Goal: Task Accomplishment & Management: Use online tool/utility

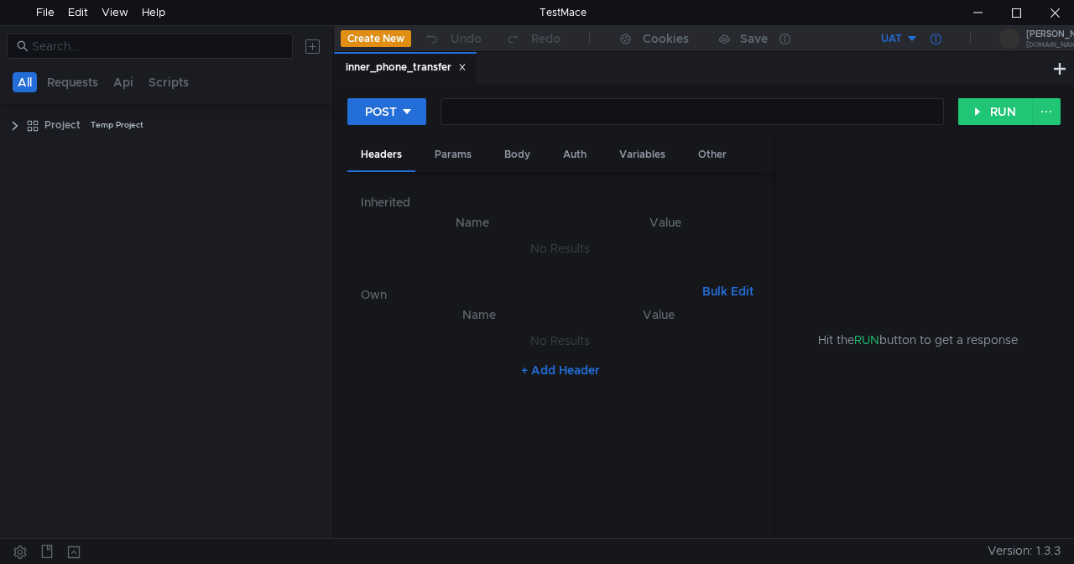
click at [939, 37] on icon at bounding box center [936, 39] width 11 height 11
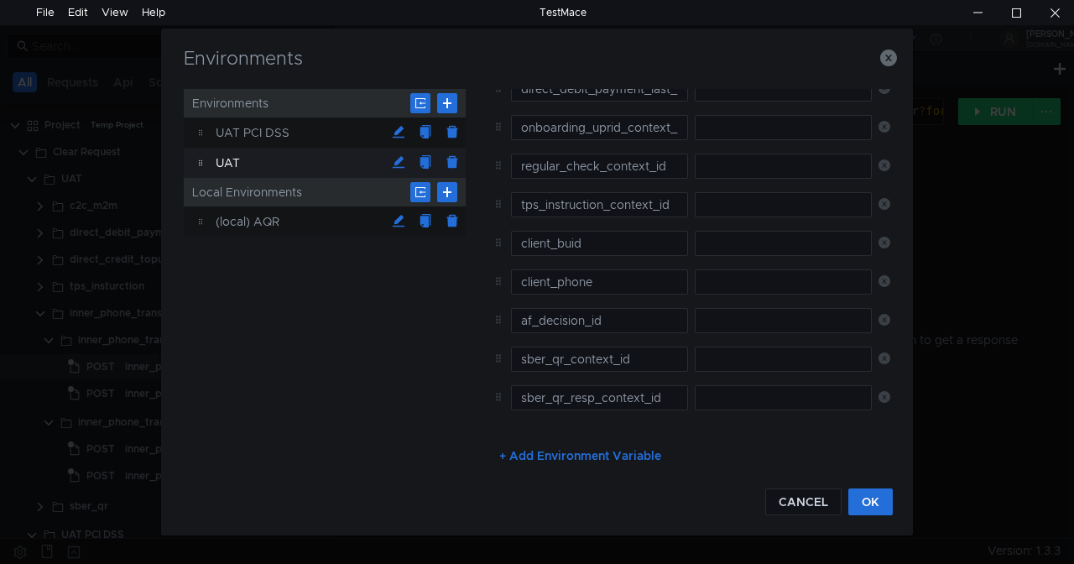
scroll to position [581, 0]
click at [890, 61] on icon "button" at bounding box center [888, 58] width 17 height 17
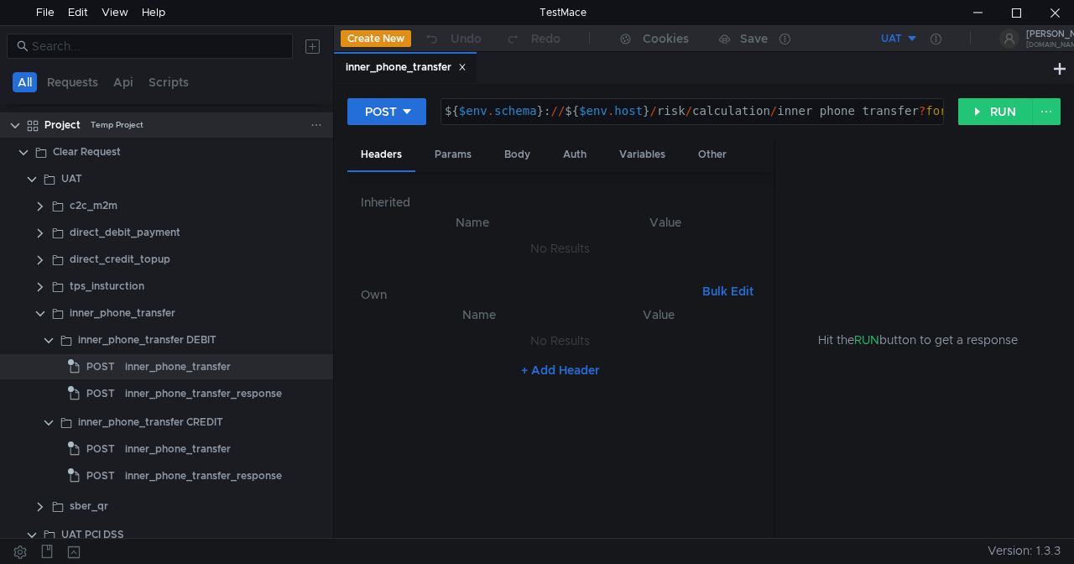
click at [311, 123] on icon at bounding box center [317, 125] width 12 height 12
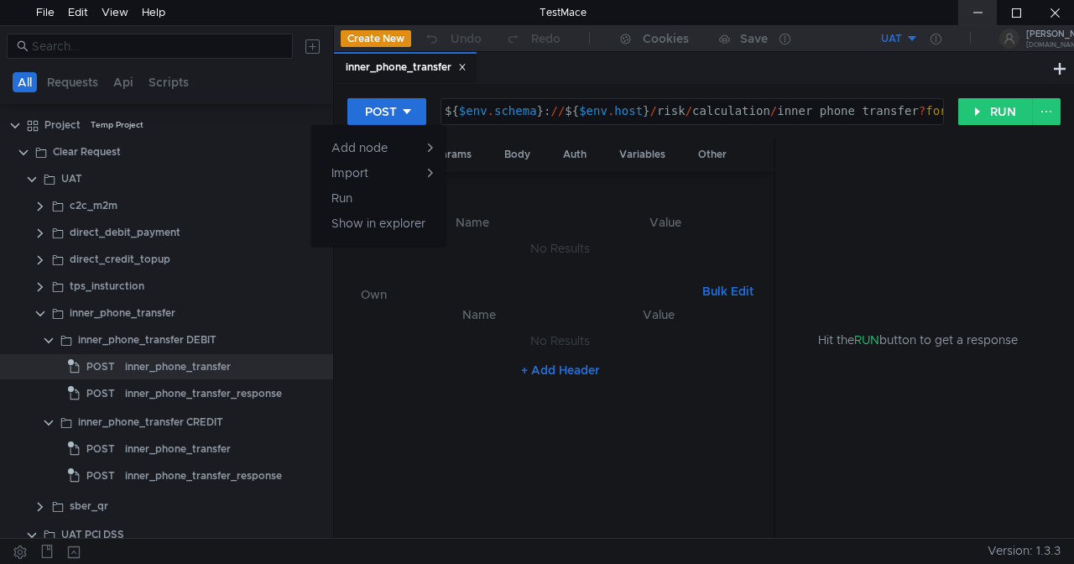
click at [972, 16] on div at bounding box center [977, 12] width 39 height 25
click at [273, 119] on div at bounding box center [537, 282] width 1074 height 564
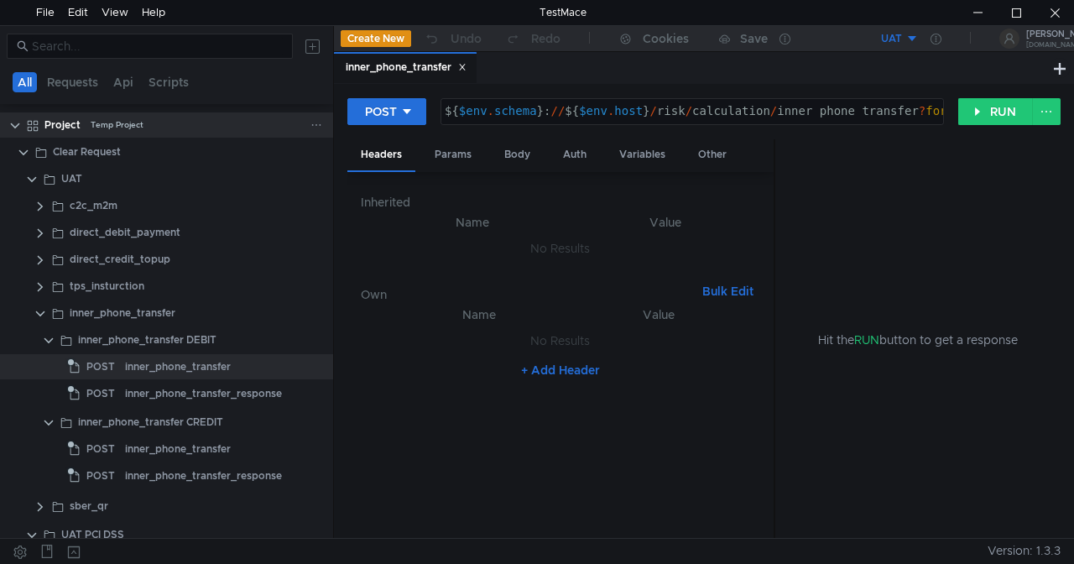
click at [311, 123] on icon at bounding box center [317, 125] width 12 height 12
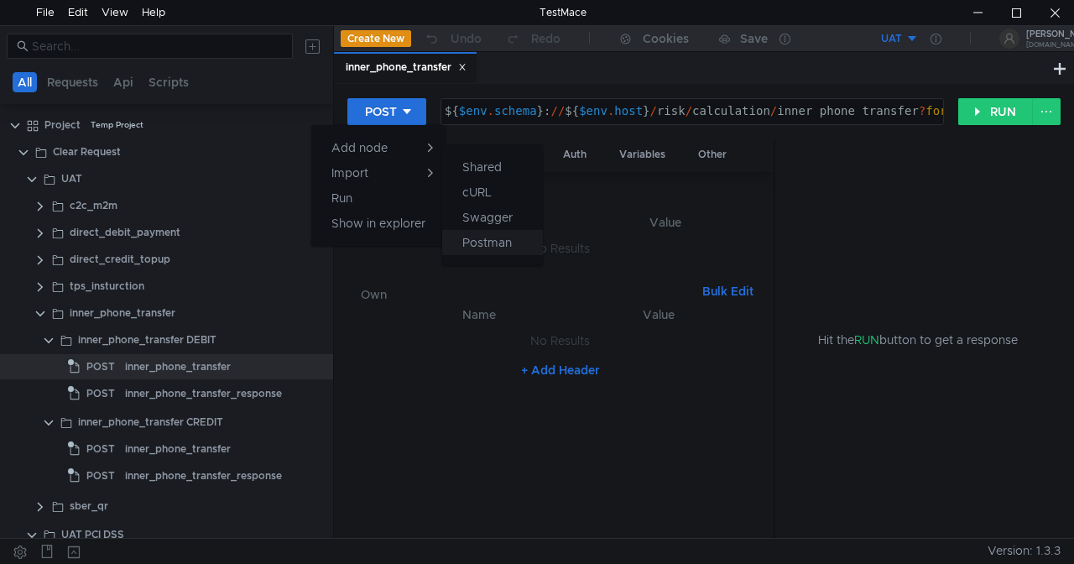
click at [502, 236] on app-tour-anchor "Postman" at bounding box center [487, 242] width 50 height 20
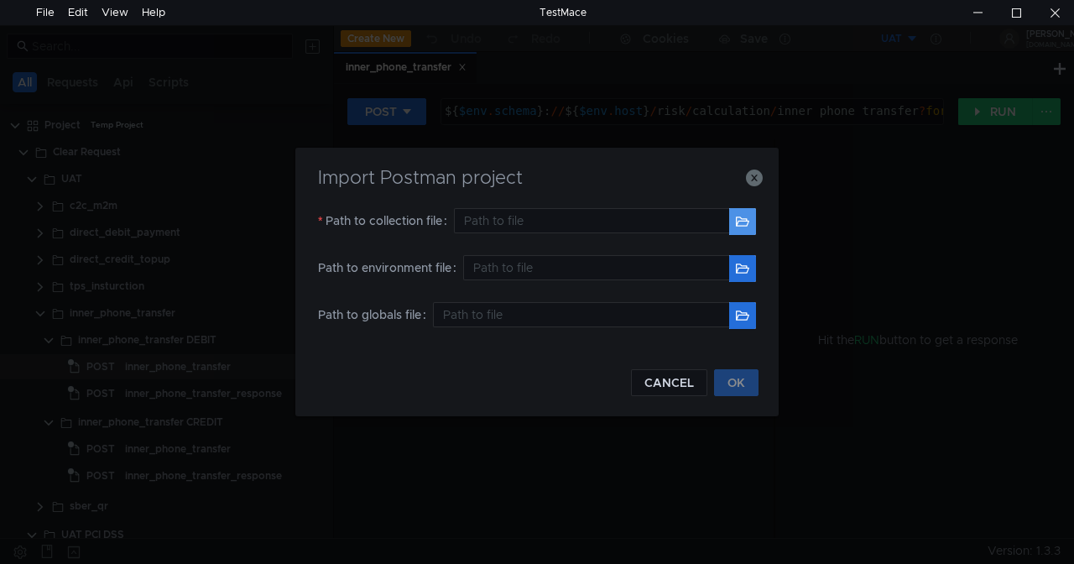
click at [742, 220] on button "button" at bounding box center [742, 221] width 27 height 27
type input "C:\Users\mbelozertsev\Desktop\Clear Request.postman_collection.json"
click at [734, 378] on button "OK" at bounding box center [736, 382] width 44 height 27
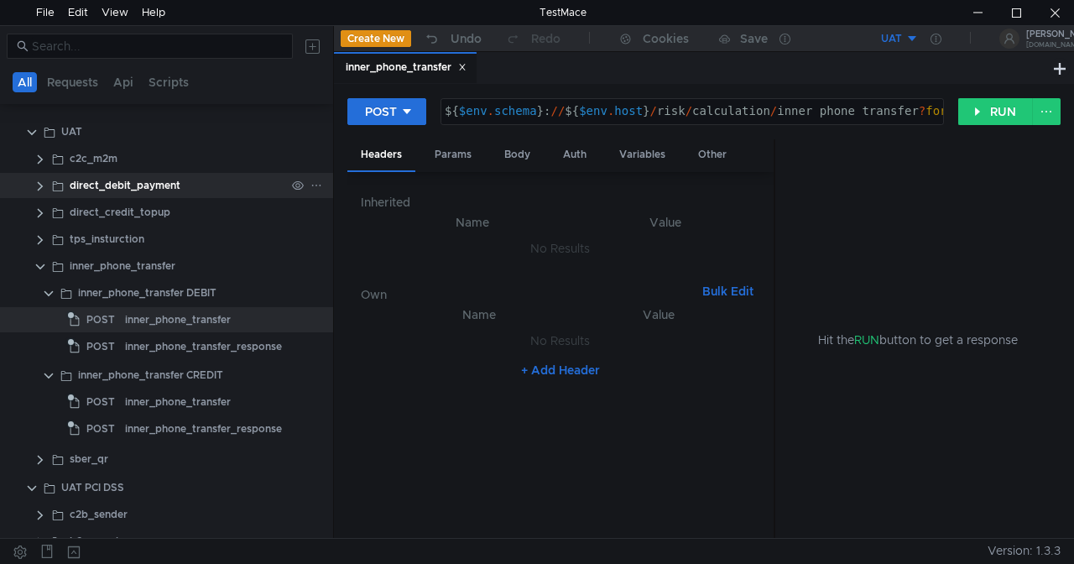
scroll to position [0, 0]
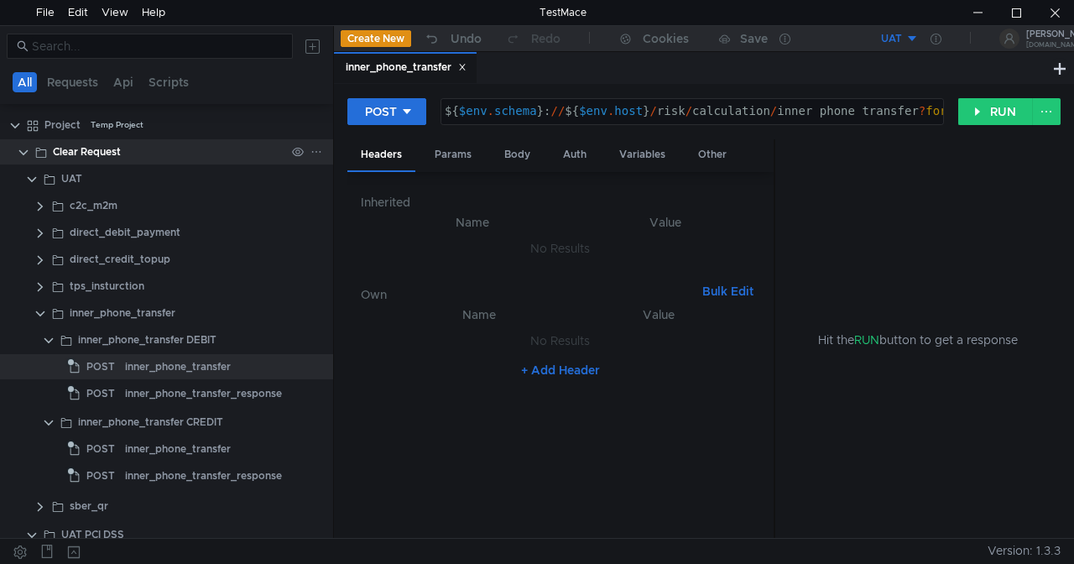
click at [27, 148] on clr-icon at bounding box center [23, 152] width 13 height 13
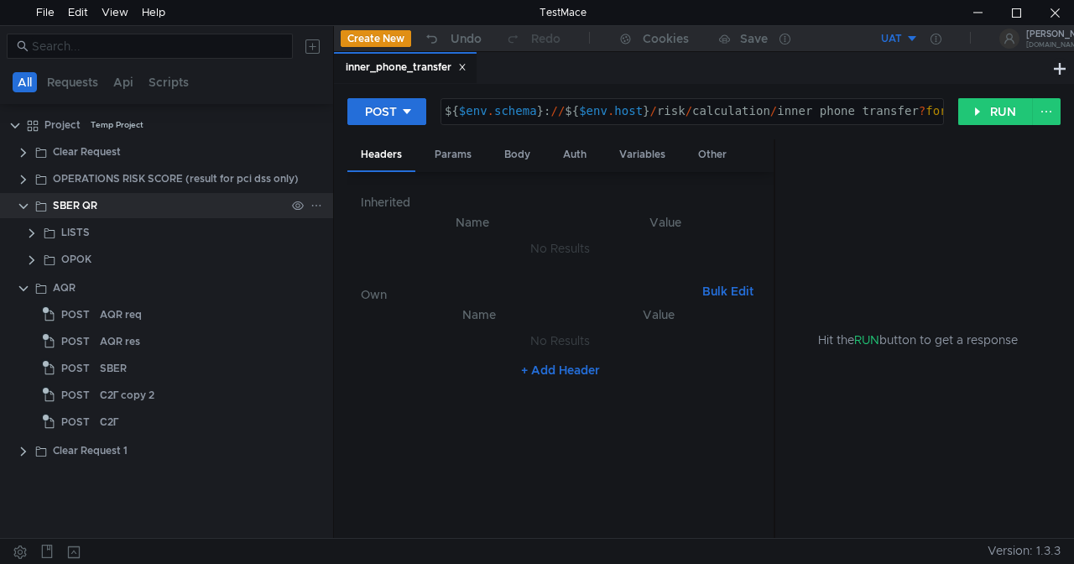
click at [18, 205] on clr-icon at bounding box center [23, 206] width 13 height 13
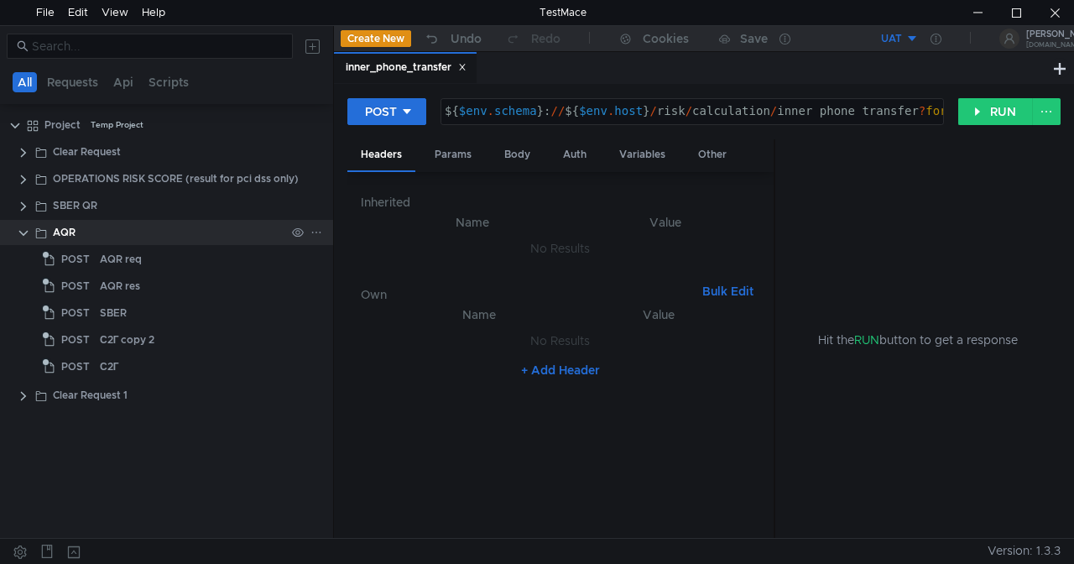
click at [24, 234] on clr-icon at bounding box center [23, 233] width 13 height 13
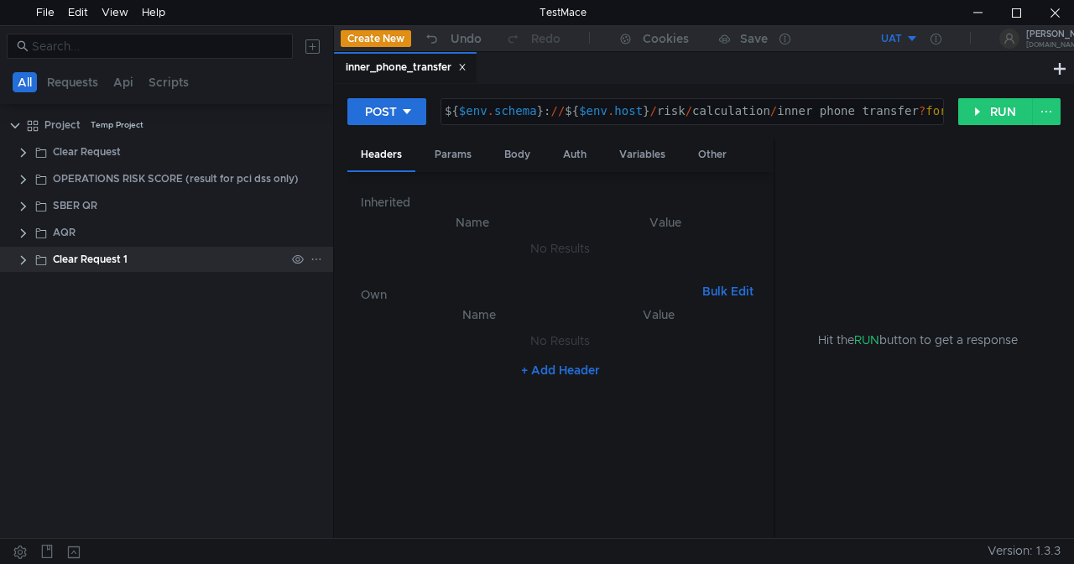
drag, startPoint x: 23, startPoint y: 256, endPoint x: 33, endPoint y: 262, distance: 10.9
click at [23, 258] on clr-icon at bounding box center [23, 259] width 13 height 13
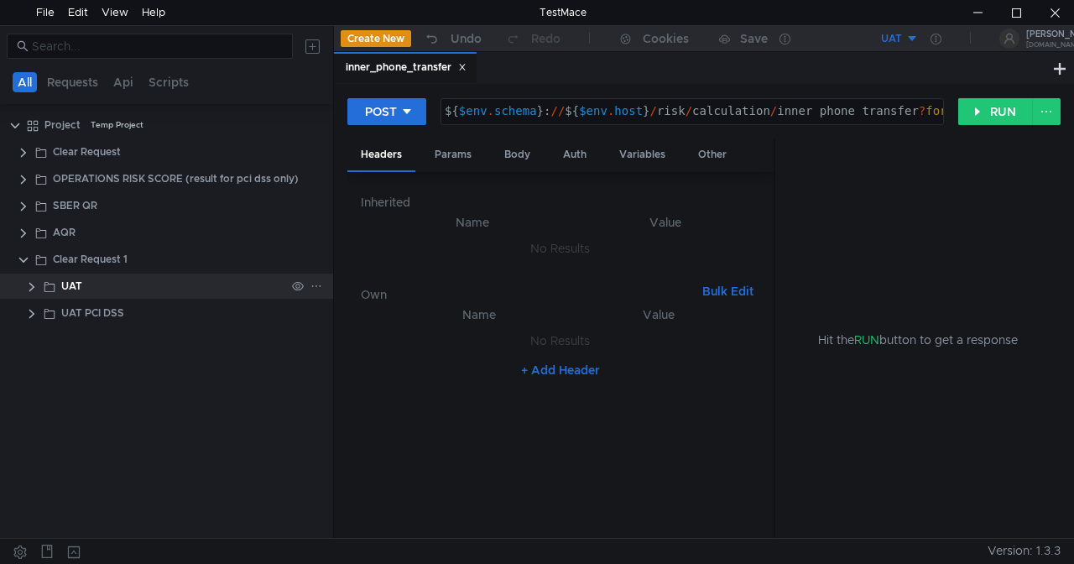
drag, startPoint x: 28, startPoint y: 287, endPoint x: 32, endPoint y: 295, distance: 9.4
click at [27, 287] on clr-icon at bounding box center [31, 286] width 13 height 13
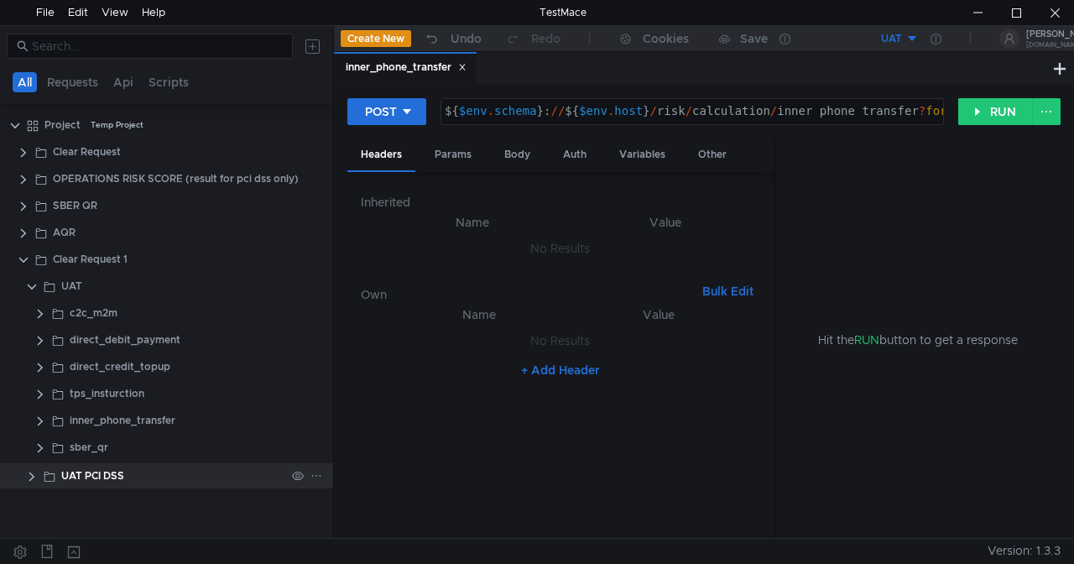
click at [32, 470] on clr-icon at bounding box center [31, 476] width 13 height 13
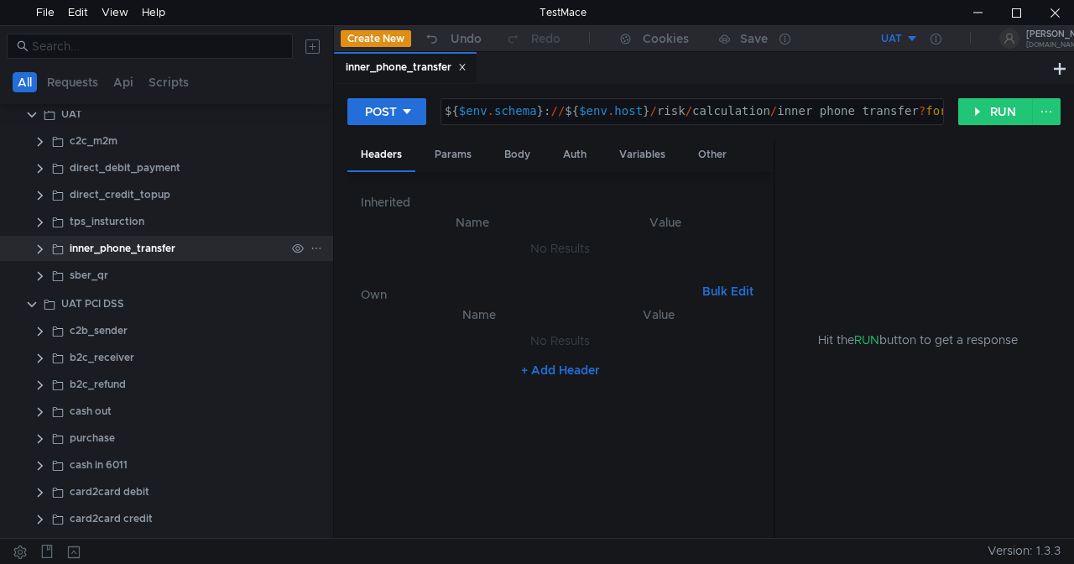
scroll to position [4, 0]
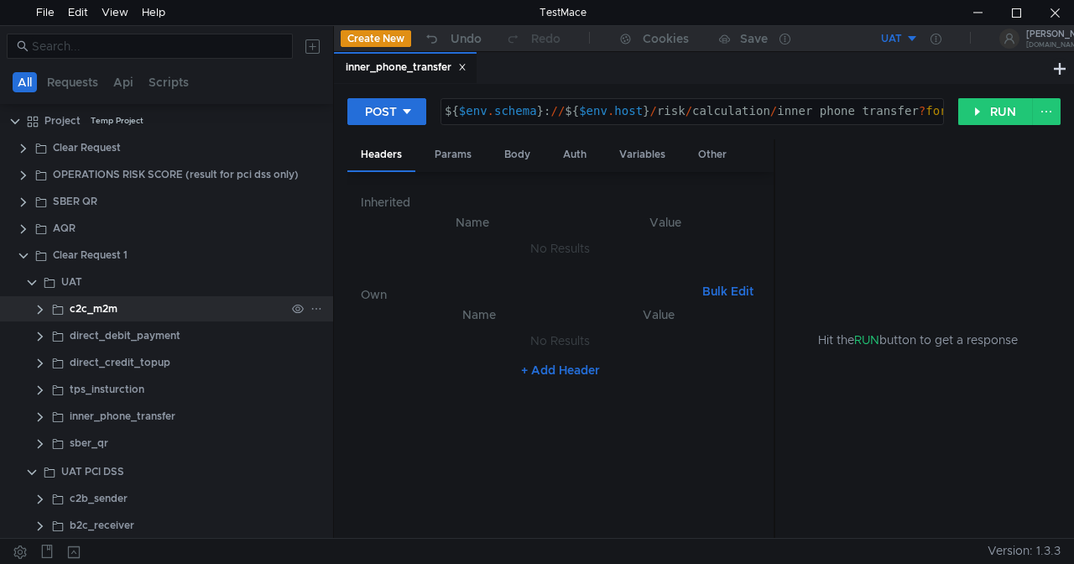
click at [39, 312] on clr-icon at bounding box center [40, 309] width 13 height 13
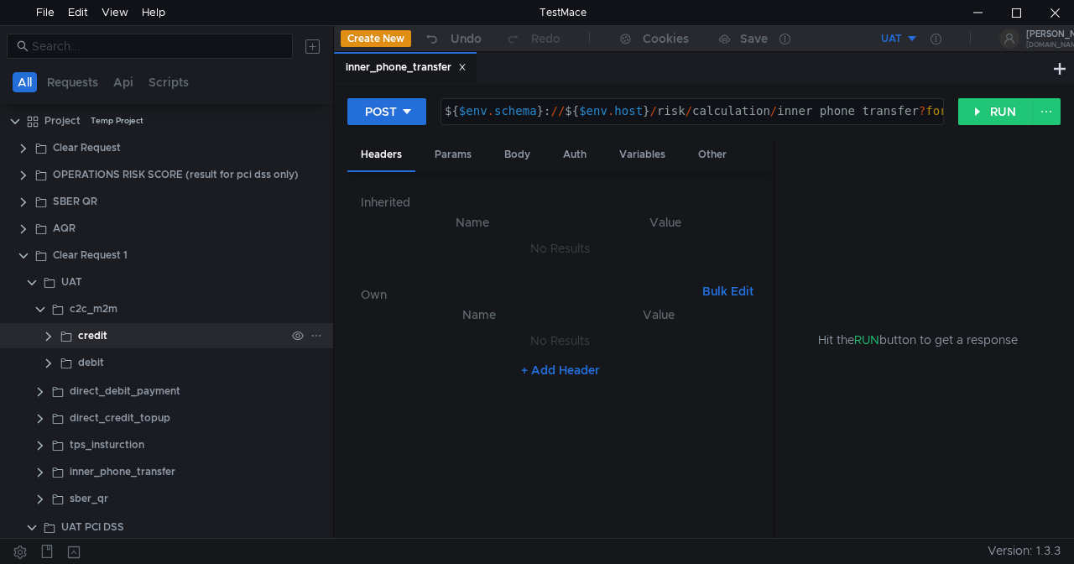
click at [47, 334] on clr-icon at bounding box center [48, 336] width 13 height 13
click at [48, 334] on clr-icon at bounding box center [48, 336] width 13 height 13
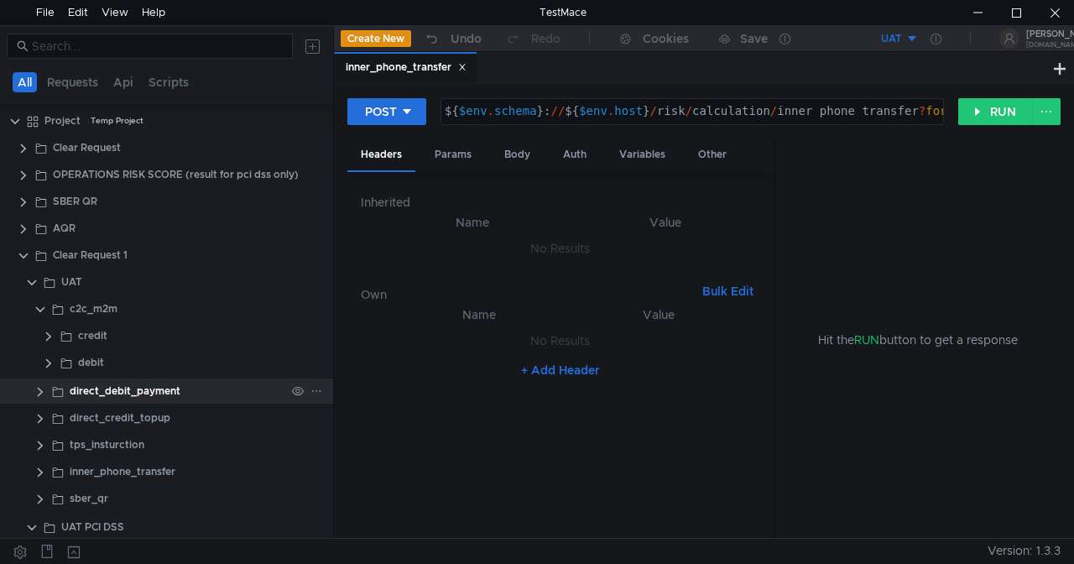
click at [44, 387] on clr-icon at bounding box center [40, 391] width 13 height 13
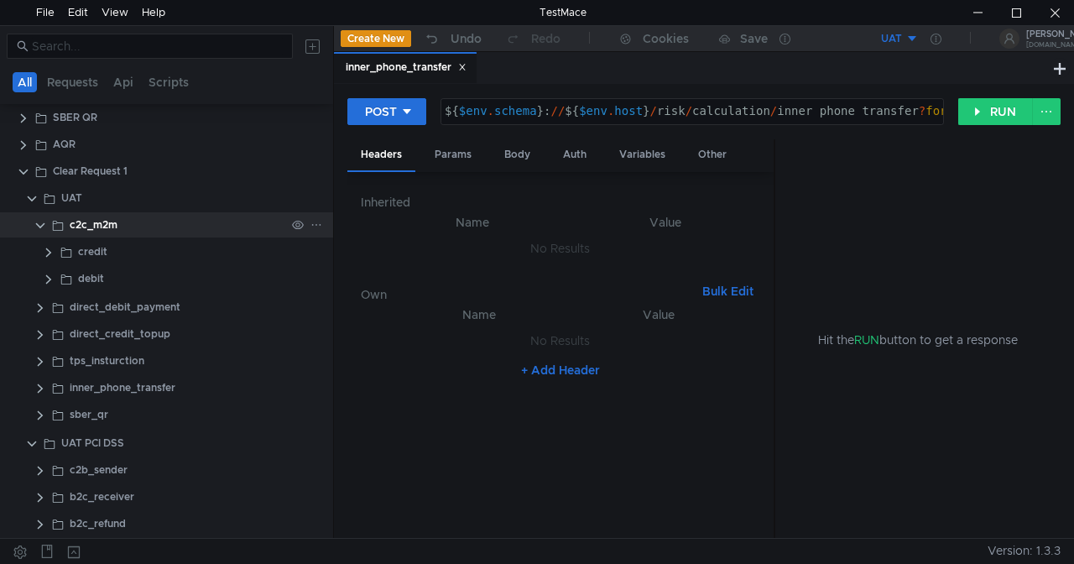
click at [40, 222] on clr-icon at bounding box center [40, 225] width 13 height 13
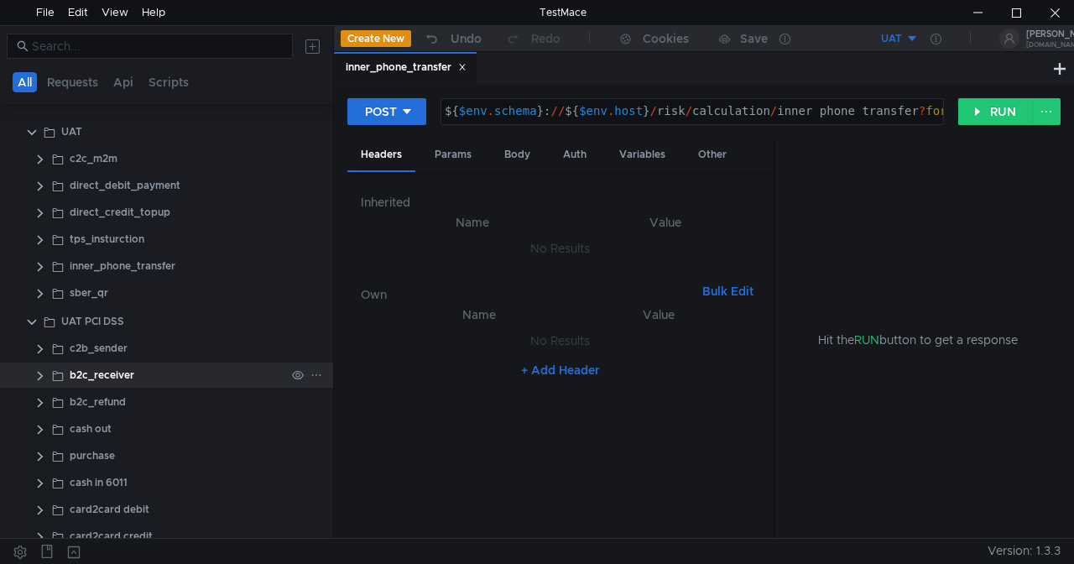
scroll to position [172, 0]
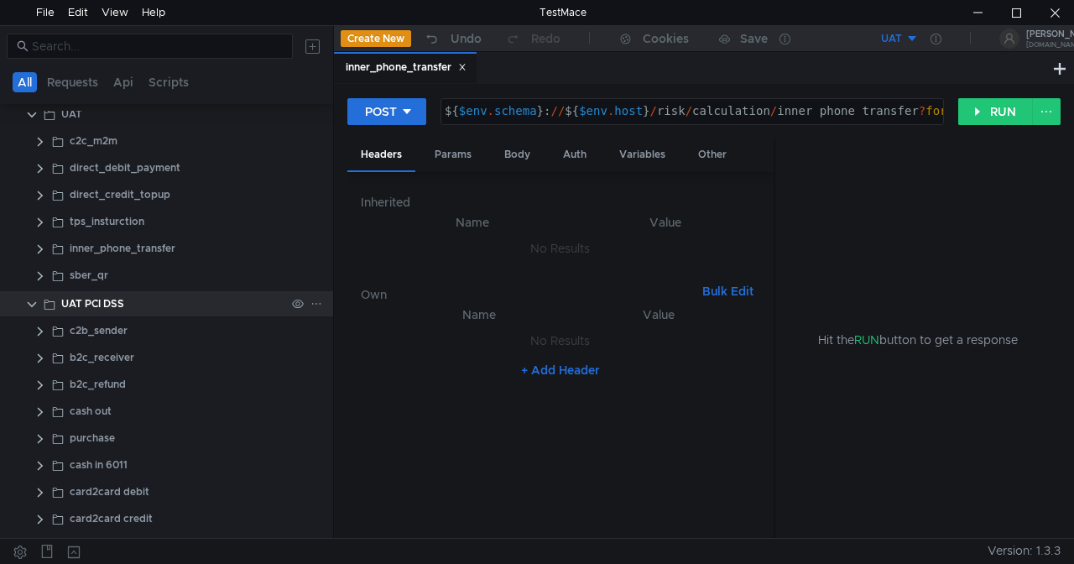
click at [81, 300] on div "UAT PCI DSS" at bounding box center [92, 303] width 63 height 25
click at [84, 326] on div "c2b_sender" at bounding box center [99, 330] width 58 height 25
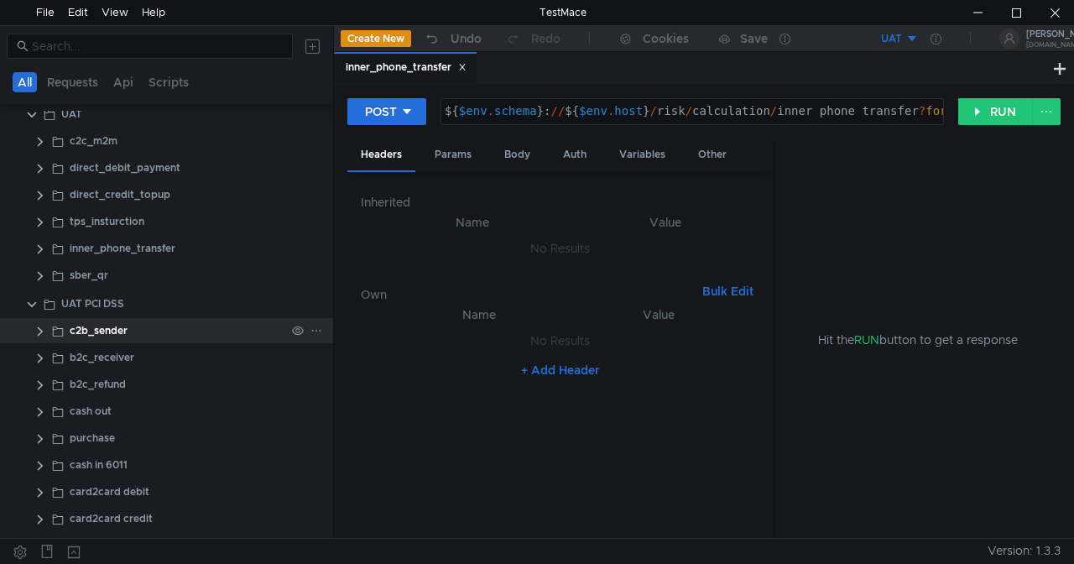
click at [37, 329] on clr-icon at bounding box center [40, 331] width 13 height 13
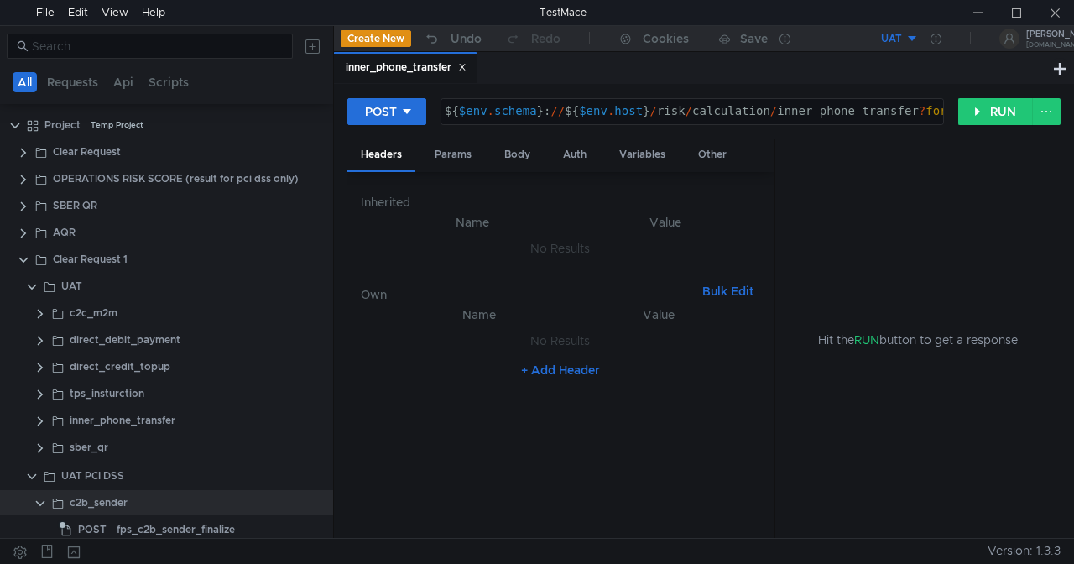
scroll to position [172, 0]
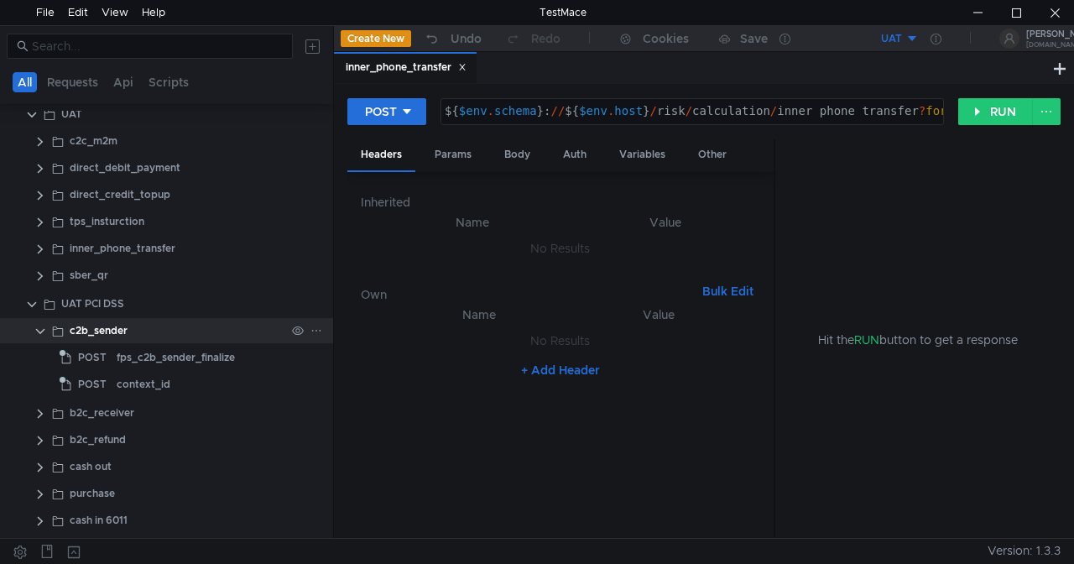
click at [39, 326] on clr-icon at bounding box center [40, 331] width 13 height 13
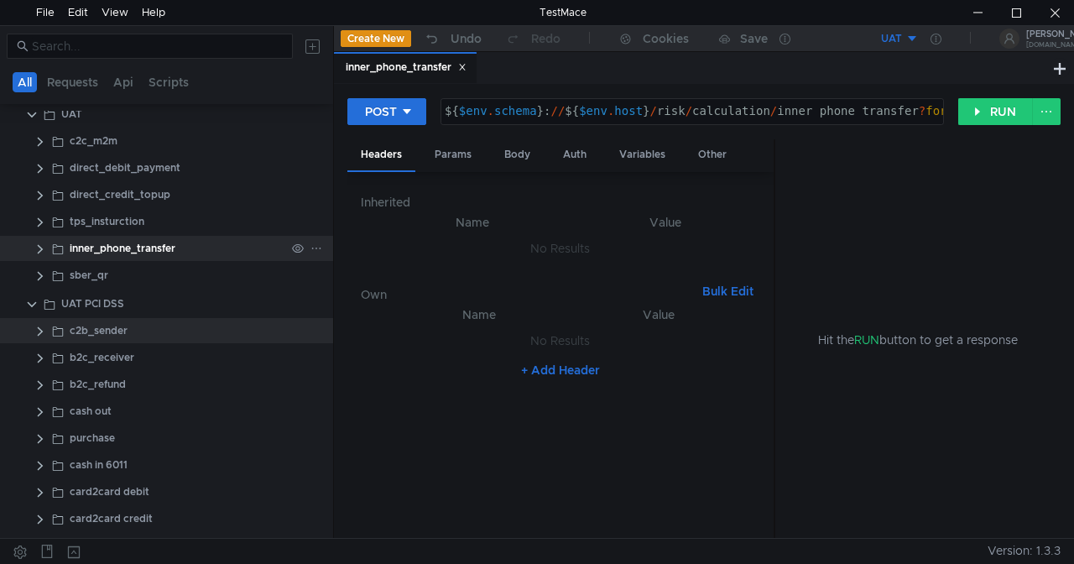
click at [39, 250] on clr-icon at bounding box center [40, 249] width 13 height 13
